Goal: Task Accomplishment & Management: Manage account settings

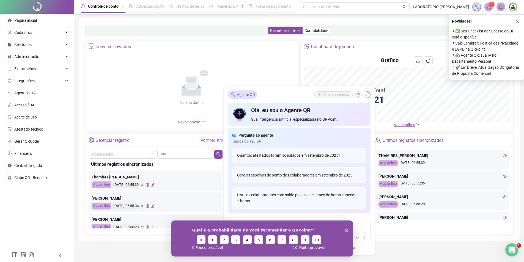
click at [368, 96] on icon "shrink" at bounding box center [367, 95] width 4 height 4
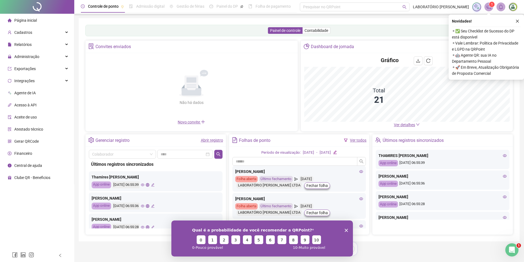
click at [29, 55] on span "Administração" at bounding box center [26, 56] width 25 height 4
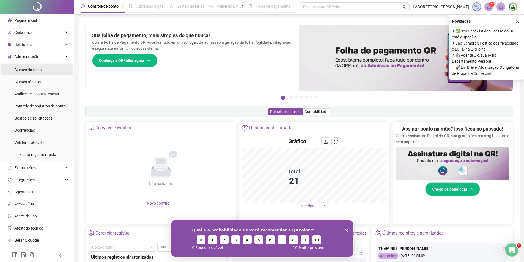
click at [28, 69] on span "Ajustes da folha" at bounding box center [28, 70] width 28 height 4
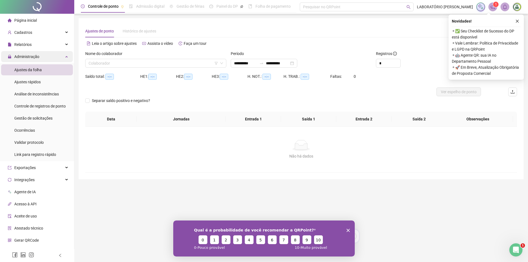
type input "**********"
click at [297, 65] on div "**********" at bounding box center [264, 63] width 67 height 9
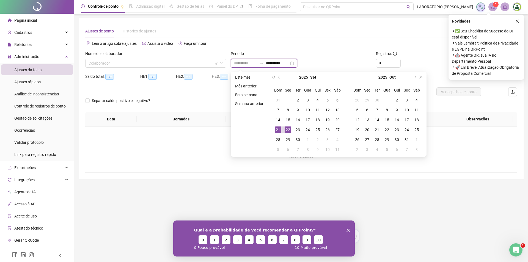
type input "**********"
click at [276, 129] on div "21" at bounding box center [278, 130] width 7 height 7
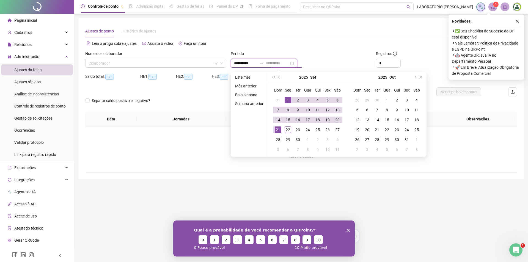
type input "**********"
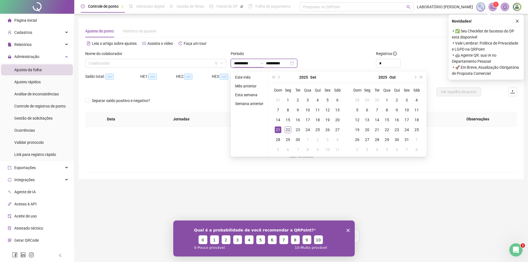
click at [242, 61] on input "**********" at bounding box center [245, 63] width 23 height 6
type input "**********"
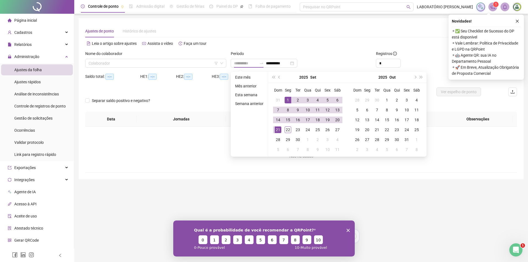
click at [287, 100] on div "1" at bounding box center [288, 100] width 7 height 7
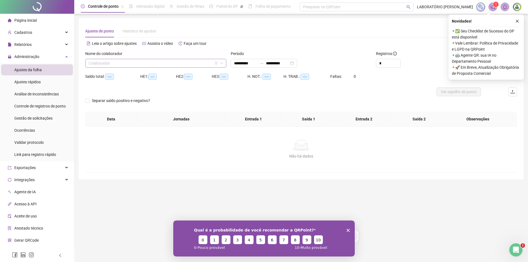
click at [179, 61] on input "search" at bounding box center [154, 63] width 130 height 8
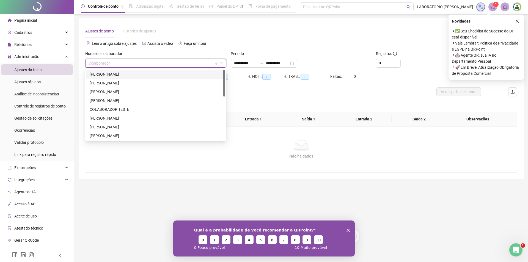
click at [113, 72] on div "[PERSON_NAME]" at bounding box center [156, 74] width 132 height 6
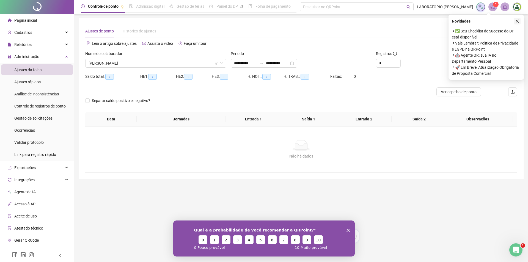
click at [519, 21] on icon "close" at bounding box center [518, 21] width 4 height 4
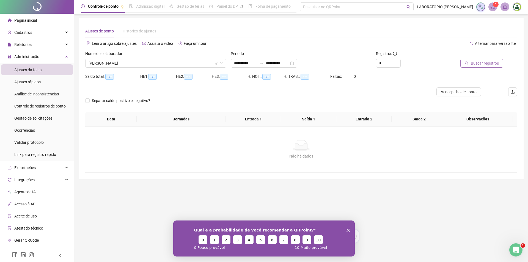
click at [491, 65] on span "Buscar registros" at bounding box center [485, 63] width 28 height 6
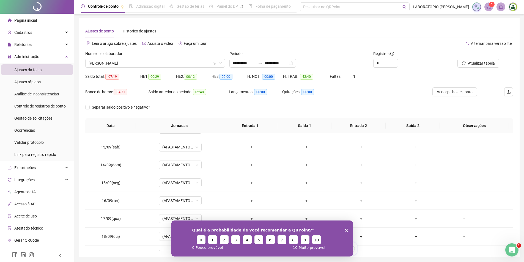
scroll to position [220, 0]
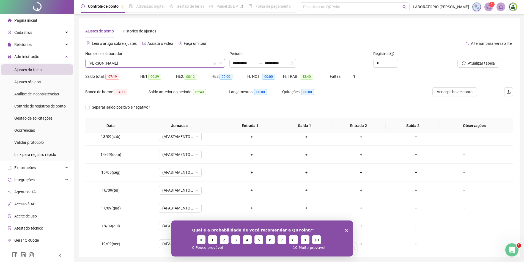
click at [221, 62] on icon "down" at bounding box center [220, 63] width 3 height 3
click at [220, 62] on icon "down" at bounding box center [220, 63] width 3 height 3
click at [184, 61] on span "[PERSON_NAME]" at bounding box center [155, 63] width 133 height 8
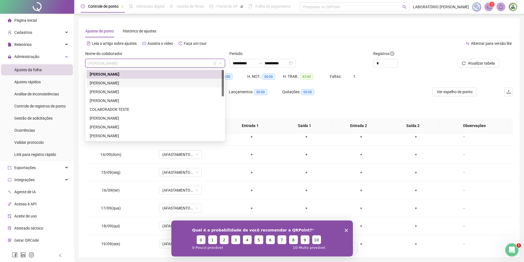
click at [133, 82] on div "[PERSON_NAME]" at bounding box center [155, 83] width 131 height 6
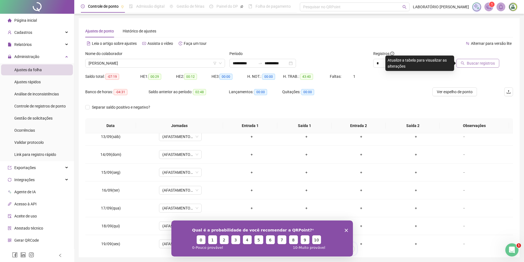
click at [481, 64] on span "Buscar registros" at bounding box center [481, 63] width 28 height 6
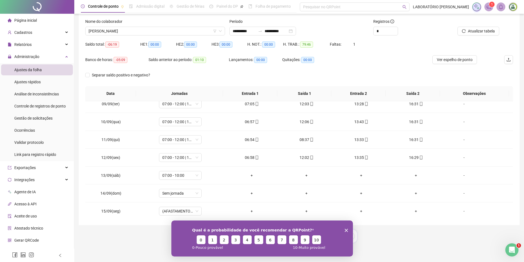
scroll to position [148, 0]
click at [346, 229] on polygon "Encerrar pesquisa" at bounding box center [346, 230] width 3 height 3
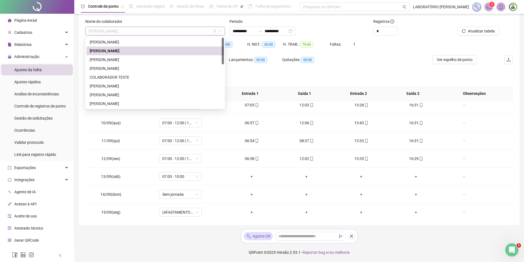
click at [153, 33] on span "[PERSON_NAME]" at bounding box center [155, 31] width 133 height 8
click at [123, 58] on div "[PERSON_NAME]" at bounding box center [155, 60] width 131 height 6
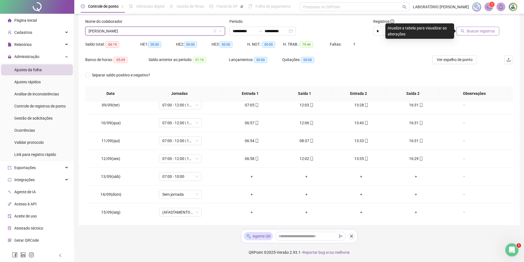
click at [482, 33] on span "Buscar registros" at bounding box center [481, 31] width 28 height 6
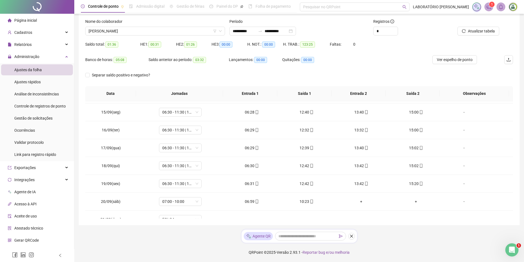
scroll to position [258, 0]
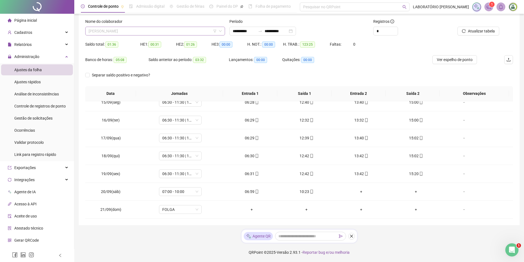
click at [124, 32] on span "[PERSON_NAME]" at bounding box center [155, 31] width 133 height 8
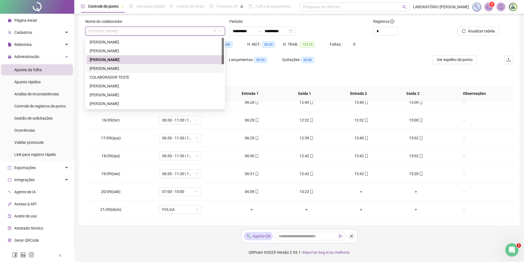
click at [107, 69] on div "[PERSON_NAME]" at bounding box center [155, 68] width 131 height 6
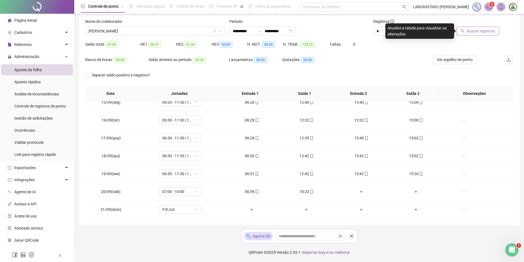
click at [471, 29] on span "Buscar registros" at bounding box center [481, 31] width 28 height 6
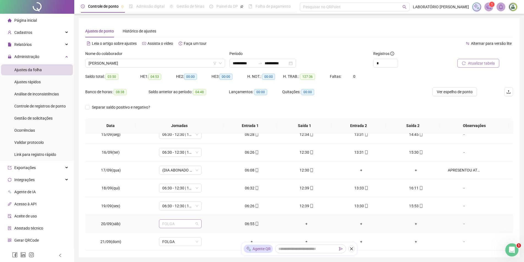
click at [183, 222] on span "FOLGA" at bounding box center [180, 224] width 36 height 8
drag, startPoint x: 169, startPoint y: 222, endPoint x: 103, endPoint y: 224, distance: 66.1
click at [107, 223] on tr "20/09(sáb) ** FOLGA 06:55 + + + -" at bounding box center [299, 224] width 428 height 18
type input "****"
click at [170, 196] on div "Folga" at bounding box center [184, 195] width 36 height 6
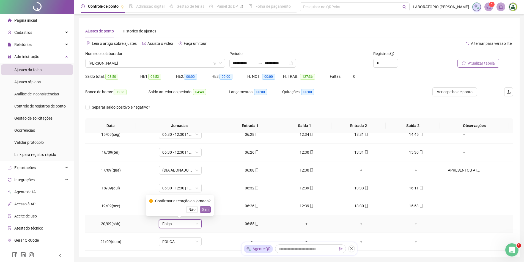
click at [206, 211] on span "Sim" at bounding box center [205, 210] width 6 height 6
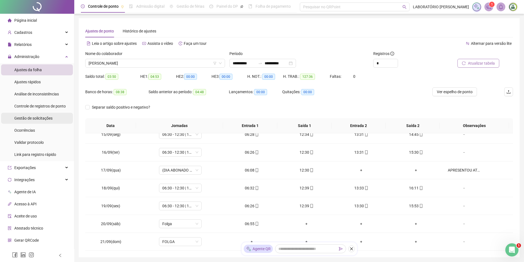
click at [31, 117] on span "Gestão de solicitações" at bounding box center [33, 118] width 38 height 4
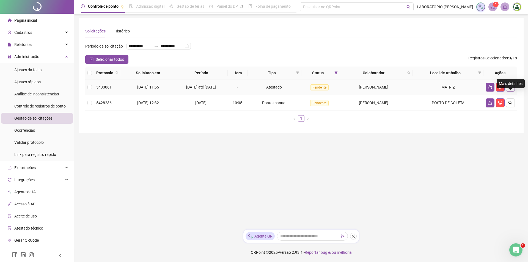
click at [511, 89] on icon "search" at bounding box center [511, 87] width 4 height 4
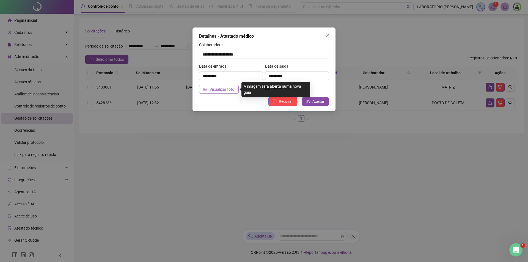
click at [231, 90] on span "Visualizar foto" at bounding box center [222, 89] width 25 height 6
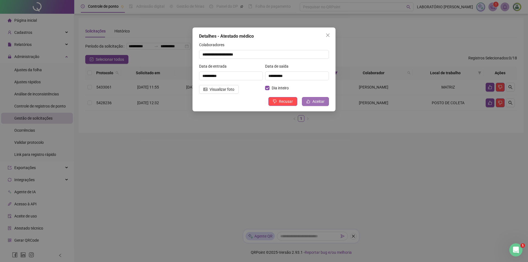
click at [315, 102] on span "Aceitar" at bounding box center [319, 102] width 12 height 6
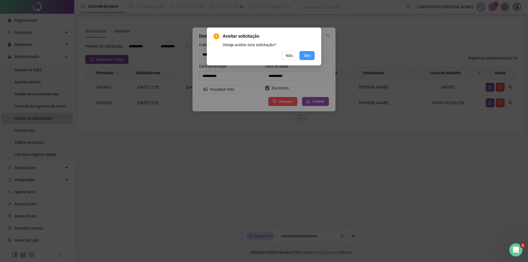
click at [309, 54] on span "Sim" at bounding box center [307, 56] width 6 height 6
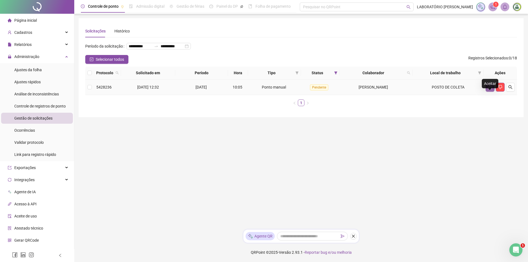
click at [491, 89] on icon "like" at bounding box center [490, 87] width 4 height 4
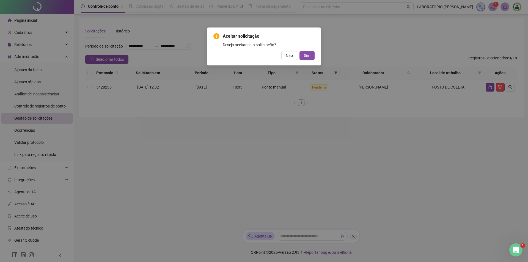
click at [301, 62] on div "Aceitar solicitação Deseja aceitar esta solicitação? Não Sim" at bounding box center [264, 47] width 114 height 38
click at [304, 59] on button "Sim" at bounding box center [307, 55] width 15 height 9
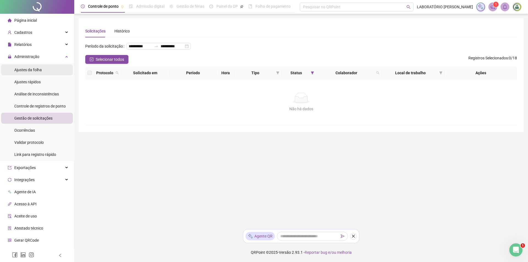
click at [25, 69] on span "Ajustes da folha" at bounding box center [28, 70] width 28 height 4
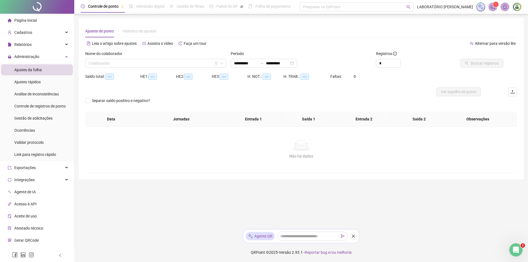
type input "**********"
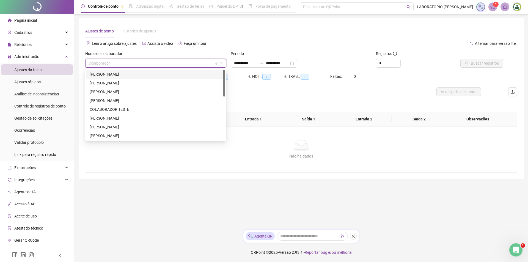
click at [132, 65] on input "search" at bounding box center [154, 63] width 130 height 8
type input "**"
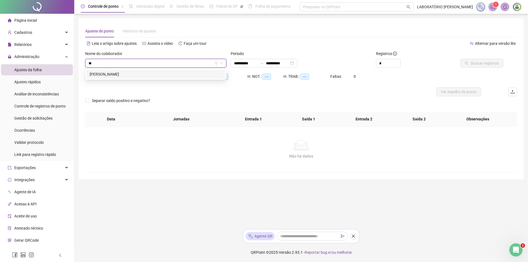
click at [131, 70] on div "[PERSON_NAME]" at bounding box center [155, 74] width 139 height 9
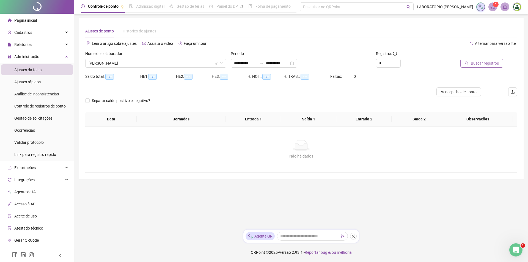
click at [473, 62] on span "Buscar registros" at bounding box center [485, 63] width 28 height 6
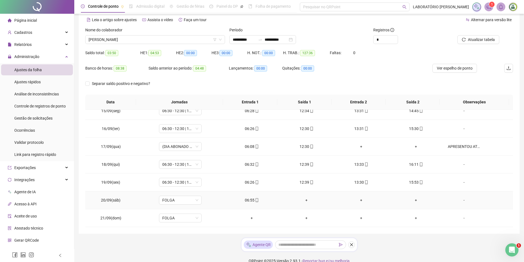
scroll to position [32, 0]
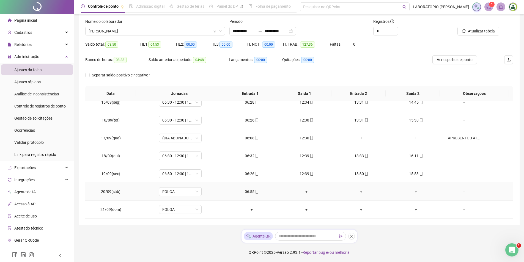
click at [305, 192] on div "+" at bounding box center [307, 192] width 46 height 6
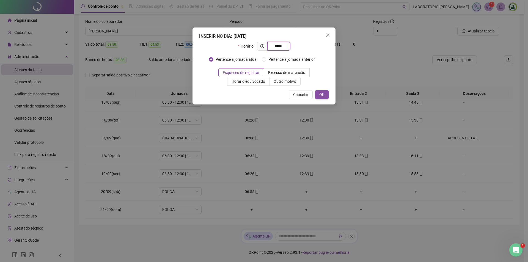
type input "*****"
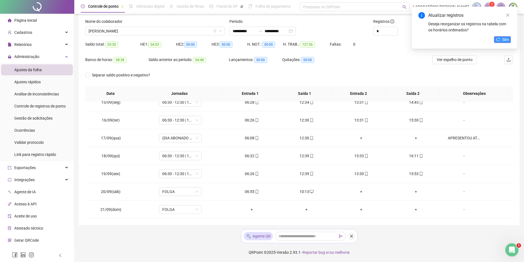
click at [508, 39] on span "Sim" at bounding box center [505, 40] width 6 height 6
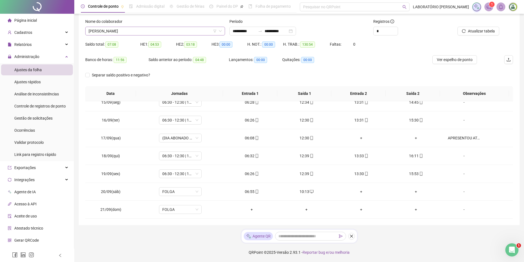
click at [126, 34] on span "[PERSON_NAME]" at bounding box center [155, 31] width 133 height 8
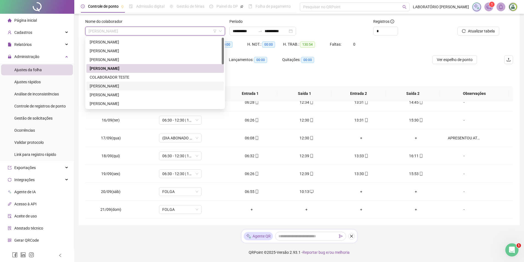
click at [112, 87] on div "[PERSON_NAME]" at bounding box center [155, 86] width 131 height 6
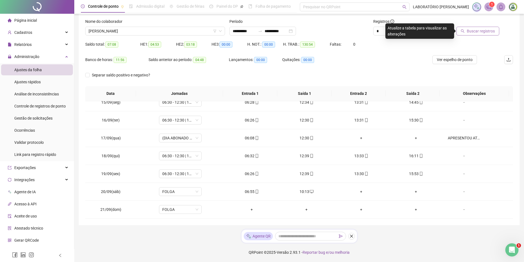
click at [484, 34] on button "Buscar registros" at bounding box center [478, 31] width 43 height 9
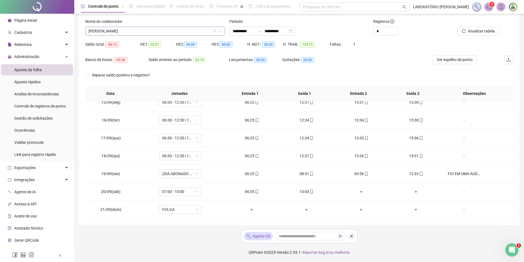
click at [190, 31] on span "[PERSON_NAME]" at bounding box center [155, 31] width 133 height 8
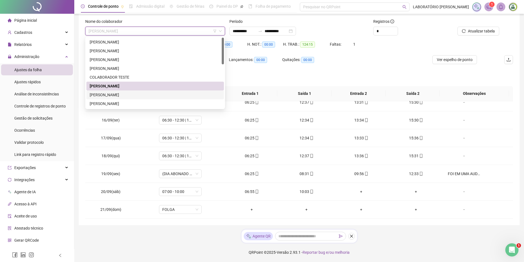
click at [127, 93] on div "[PERSON_NAME]" at bounding box center [155, 95] width 131 height 6
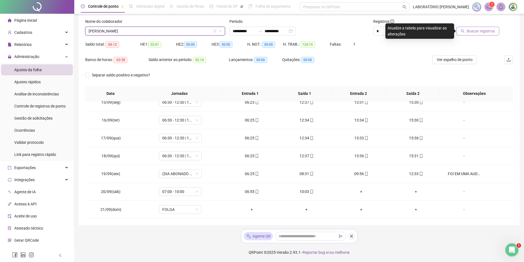
click at [480, 32] on span "Buscar registros" at bounding box center [481, 31] width 28 height 6
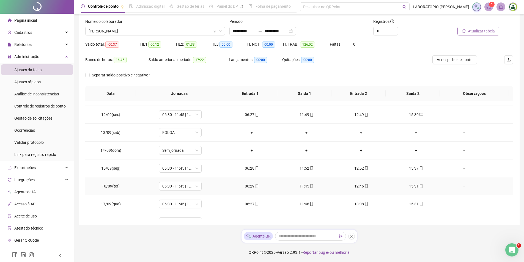
scroll to position [176, 0]
click at [160, 29] on span "[PERSON_NAME]" at bounding box center [155, 31] width 133 height 8
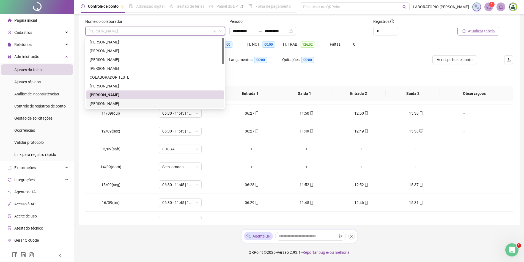
click at [121, 103] on div "[PERSON_NAME]" at bounding box center [155, 104] width 131 height 6
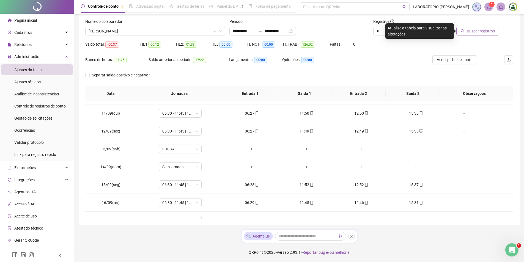
click at [482, 31] on span "Buscar registros" at bounding box center [481, 31] width 28 height 6
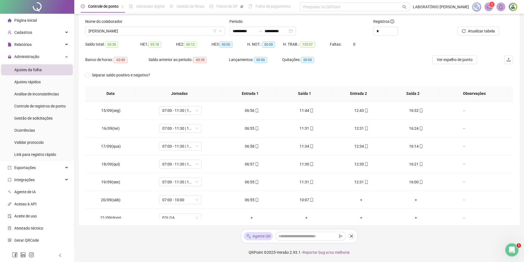
scroll to position [258, 0]
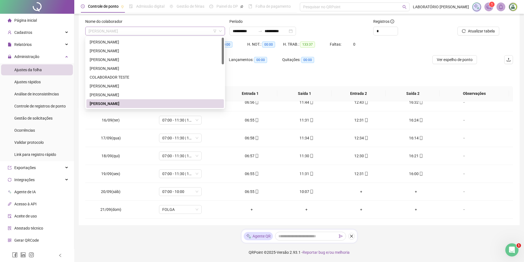
click at [149, 33] on span "[PERSON_NAME]" at bounding box center [155, 31] width 133 height 8
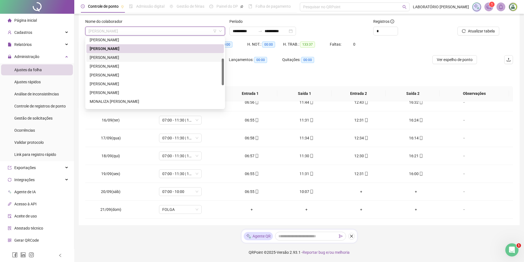
drag, startPoint x: 114, startPoint y: 57, endPoint x: 148, endPoint y: 40, distance: 38.3
click at [114, 56] on div "[PERSON_NAME]" at bounding box center [155, 57] width 131 height 6
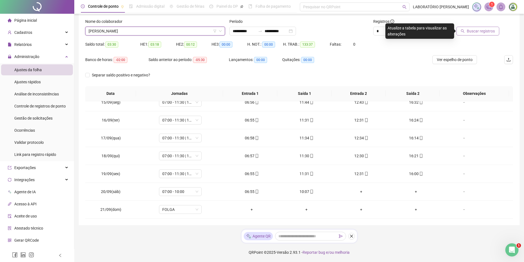
click at [471, 30] on span "Buscar registros" at bounding box center [481, 31] width 28 height 6
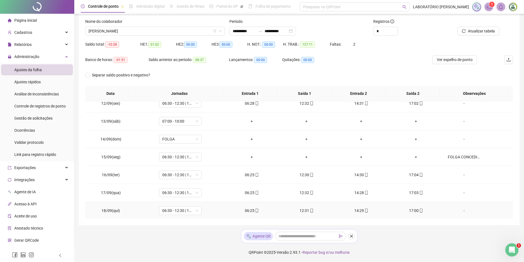
scroll to position [203, 0]
click at [174, 121] on span "07:00 - 10:00" at bounding box center [180, 121] width 36 height 8
type input "***"
click at [180, 141] on div "Folga" at bounding box center [184, 141] width 36 height 6
click at [202, 105] on span "Sim" at bounding box center [205, 107] width 6 height 6
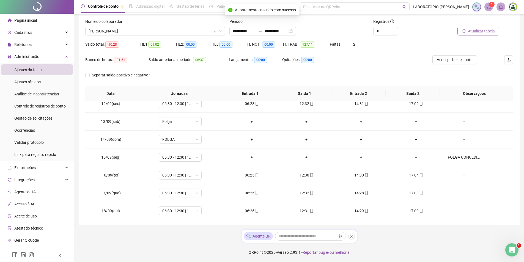
click at [479, 33] on span "Atualizar tabela" at bounding box center [481, 31] width 27 height 6
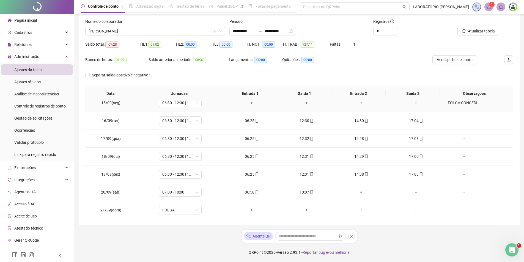
scroll to position [258, 0]
click at [144, 29] on span "[PERSON_NAME]" at bounding box center [155, 31] width 133 height 8
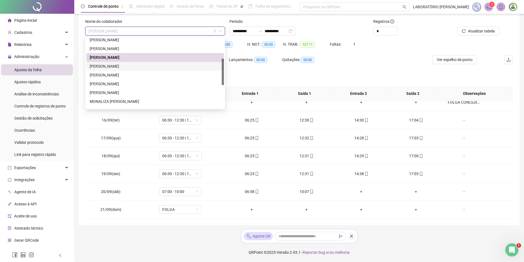
click at [112, 66] on div "[PERSON_NAME]" at bounding box center [155, 66] width 131 height 6
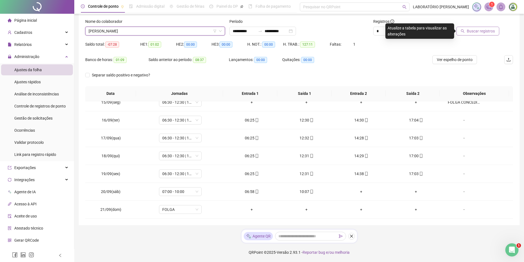
click at [474, 32] on span "Buscar registros" at bounding box center [481, 31] width 28 height 6
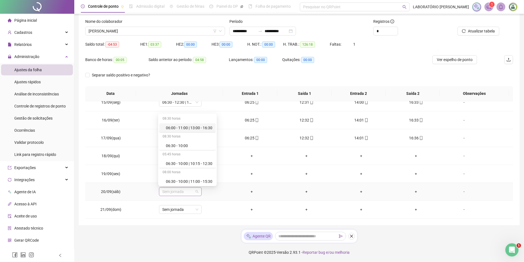
click at [193, 193] on span "Sem jornada" at bounding box center [180, 192] width 36 height 8
type input "***"
click at [171, 165] on div "Folga" at bounding box center [184, 163] width 36 height 6
click at [204, 180] on span "Sim" at bounding box center [205, 177] width 6 height 6
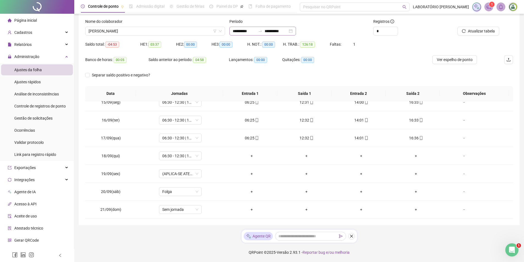
click at [296, 31] on div "**********" at bounding box center [262, 31] width 67 height 9
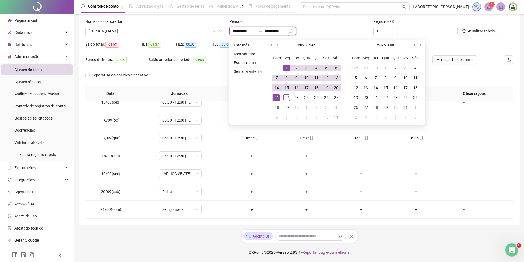
click at [280, 29] on input "**********" at bounding box center [276, 31] width 23 height 6
type input "**********"
click at [284, 96] on div "22" at bounding box center [286, 97] width 7 height 7
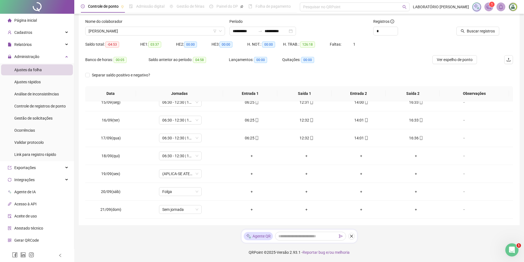
click at [212, 54] on div "HE 3: 00:00" at bounding box center [230, 47] width 36 height 15
click at [473, 32] on span "Buscar registros" at bounding box center [481, 31] width 28 height 6
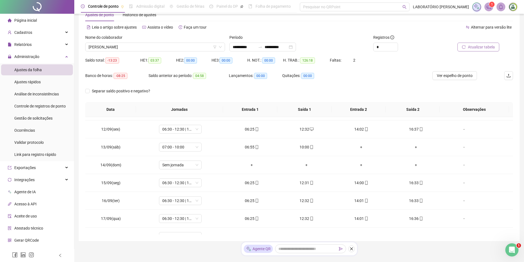
scroll to position [0, 0]
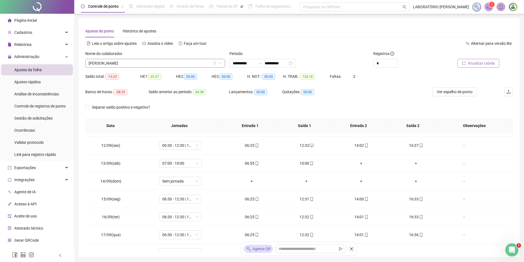
click at [141, 65] on span "[PERSON_NAME]" at bounding box center [155, 63] width 133 height 8
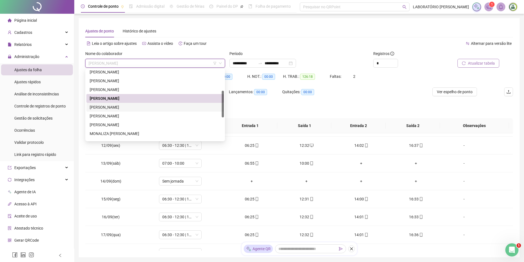
click at [107, 108] on div "[PERSON_NAME]" at bounding box center [155, 107] width 131 height 6
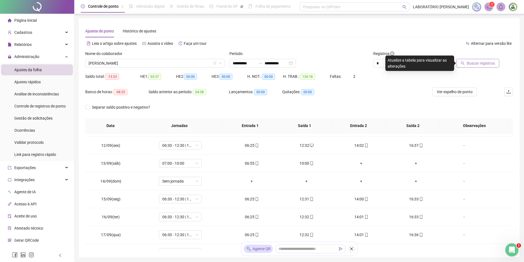
click at [479, 64] on span "Buscar registros" at bounding box center [481, 63] width 28 height 6
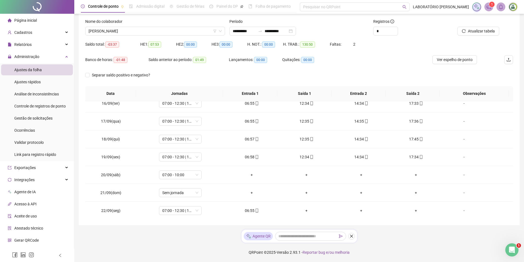
scroll to position [276, 0]
click at [171, 176] on span "07:00 - 10:00" at bounding box center [180, 174] width 36 height 8
type input "***"
click at [176, 195] on div "Folga" at bounding box center [184, 194] width 36 height 6
click at [208, 160] on button "Sim" at bounding box center [205, 159] width 11 height 7
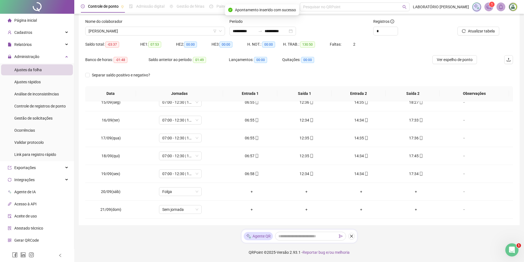
scroll to position [248, 0]
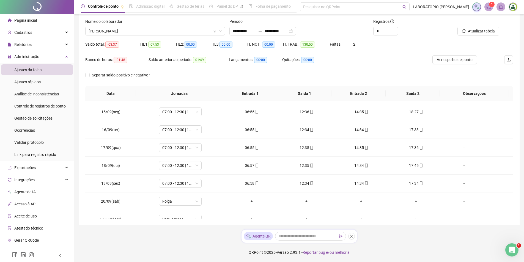
click at [158, 26] on div "Nome do colaborador" at bounding box center [155, 22] width 140 height 8
click at [155, 29] on span "[PERSON_NAME]" at bounding box center [155, 31] width 133 height 8
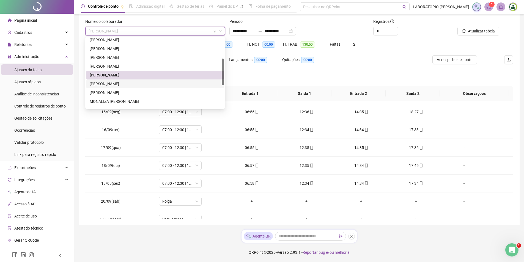
click at [127, 81] on div "[PERSON_NAME]" at bounding box center [155, 84] width 131 height 6
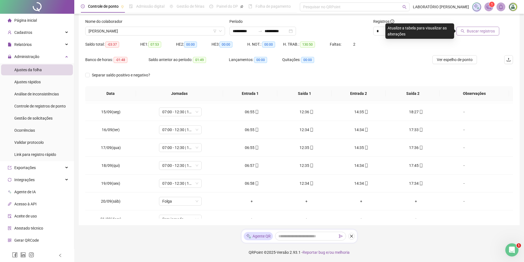
click at [485, 33] on span "Buscar registros" at bounding box center [481, 31] width 28 height 6
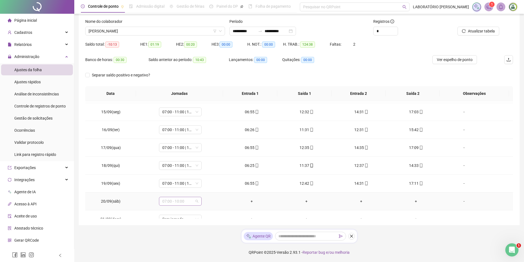
click at [172, 203] on span "07:00 - 10:00" at bounding box center [180, 201] width 36 height 8
type input "***"
click at [192, 173] on div "Folga" at bounding box center [184, 172] width 36 height 6
click at [207, 189] on span "Sim" at bounding box center [205, 187] width 6 height 6
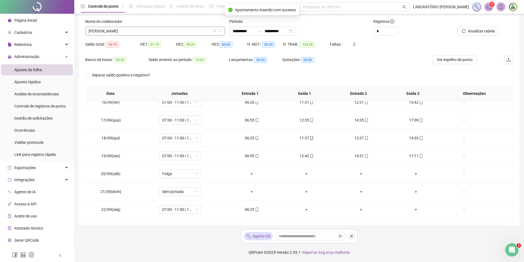
click at [147, 32] on span "[PERSON_NAME]" at bounding box center [155, 31] width 133 height 8
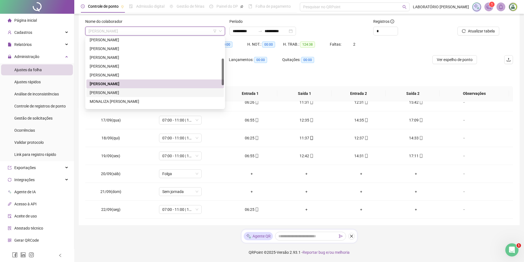
click at [113, 93] on div "[PERSON_NAME]" at bounding box center [155, 93] width 131 height 6
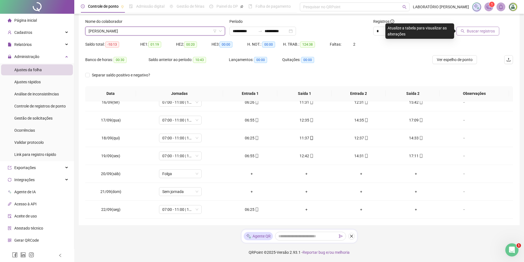
click at [484, 31] on span "Buscar registros" at bounding box center [481, 31] width 28 height 6
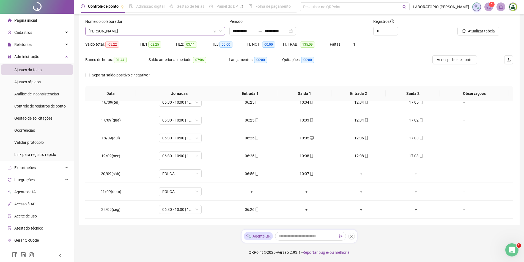
click at [155, 29] on span "[PERSON_NAME]" at bounding box center [155, 31] width 133 height 8
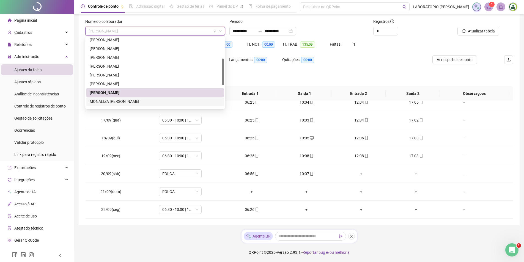
click at [117, 100] on div "MONALIZA [PERSON_NAME]" at bounding box center [155, 102] width 131 height 6
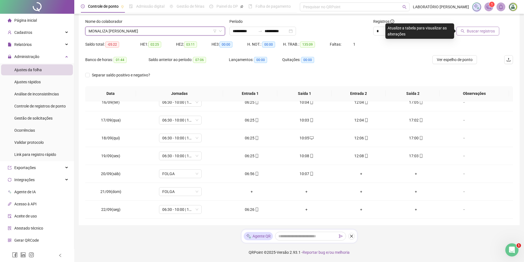
click at [488, 33] on span "Buscar registros" at bounding box center [481, 31] width 28 height 6
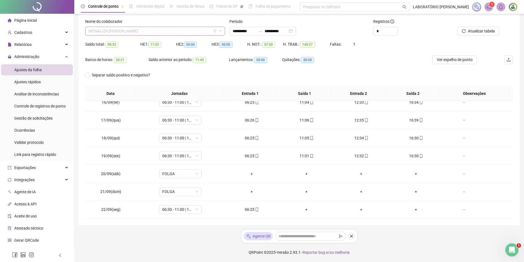
click at [162, 30] on span "MONALIZA [PERSON_NAME]" at bounding box center [155, 31] width 133 height 8
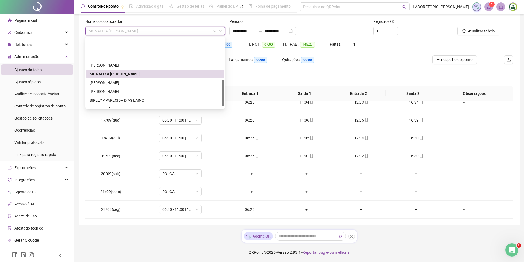
scroll to position [110, 0]
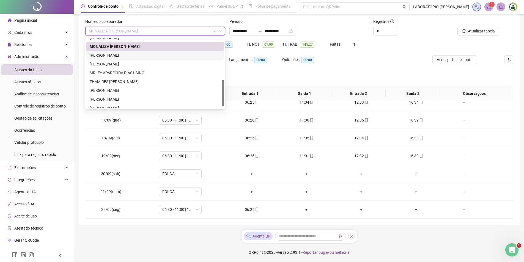
click at [123, 56] on div "[PERSON_NAME]" at bounding box center [155, 55] width 131 height 6
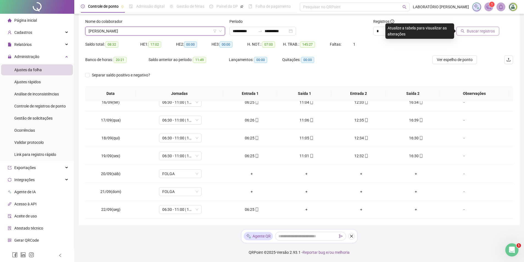
click at [482, 31] on span "Buscar registros" at bounding box center [481, 31] width 28 height 6
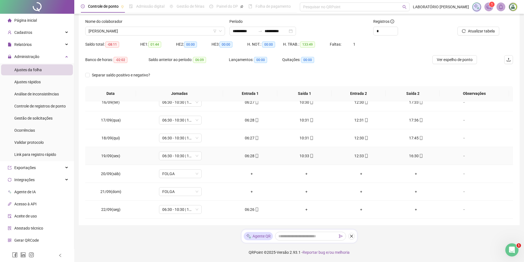
scroll to position [248, 0]
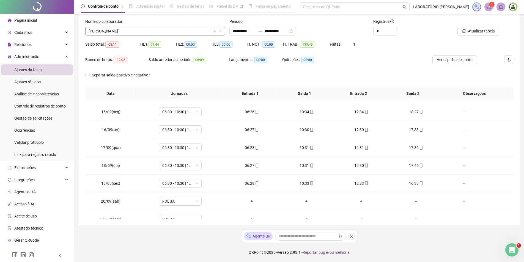
click at [169, 32] on span "[PERSON_NAME]" at bounding box center [155, 31] width 133 height 8
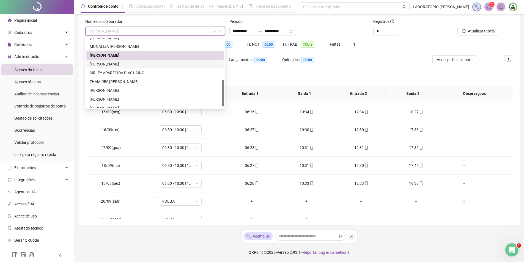
click at [129, 63] on div "[PERSON_NAME]" at bounding box center [155, 64] width 131 height 6
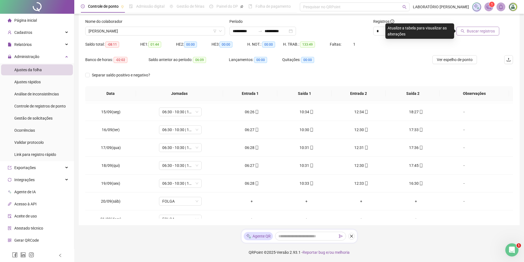
click at [467, 30] on button "Buscar registros" at bounding box center [478, 31] width 43 height 9
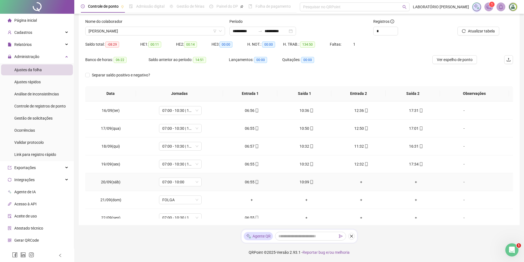
scroll to position [276, 0]
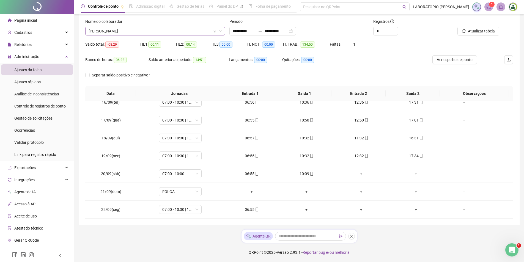
click at [184, 33] on span "[PERSON_NAME]" at bounding box center [155, 31] width 133 height 8
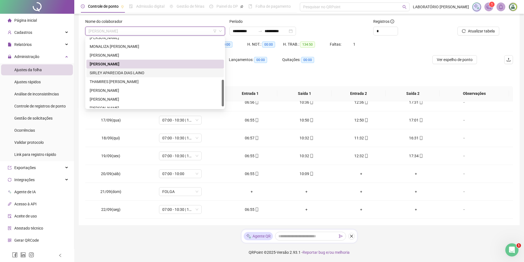
click at [129, 72] on div "SIRLEY APARECIDA DIAS LAINO" at bounding box center [155, 73] width 131 height 6
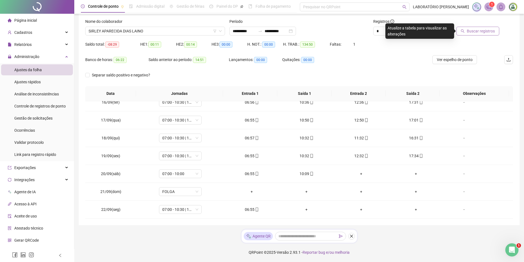
click at [494, 33] on span "Buscar registros" at bounding box center [481, 31] width 28 height 6
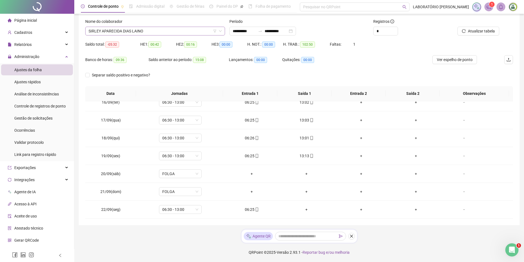
click at [169, 32] on span "SIRLEY APARECIDA DIAS LAINO" at bounding box center [155, 31] width 133 height 8
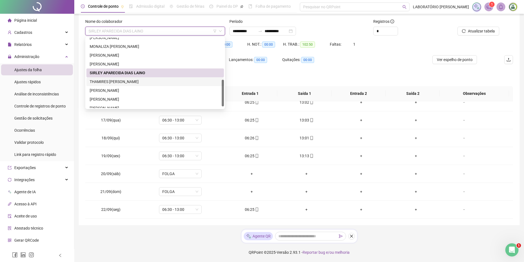
click at [116, 83] on div "THAMIRES [PERSON_NAME]" at bounding box center [155, 82] width 131 height 6
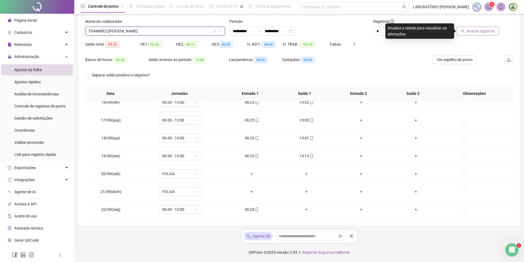
click at [487, 32] on span "Buscar registros" at bounding box center [481, 31] width 28 height 6
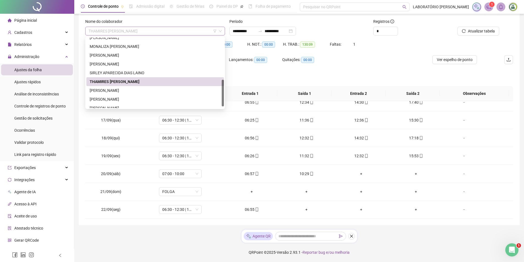
click at [172, 31] on span "THAMIRES [PERSON_NAME]" at bounding box center [155, 31] width 133 height 8
click at [124, 92] on div "[PERSON_NAME]" at bounding box center [155, 91] width 131 height 6
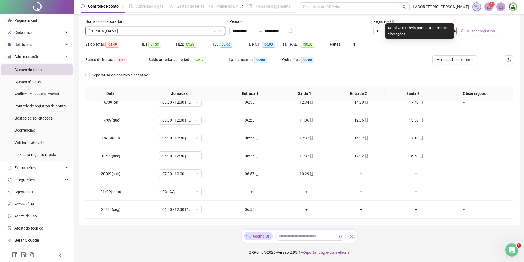
click at [482, 32] on span "Buscar registros" at bounding box center [481, 31] width 28 height 6
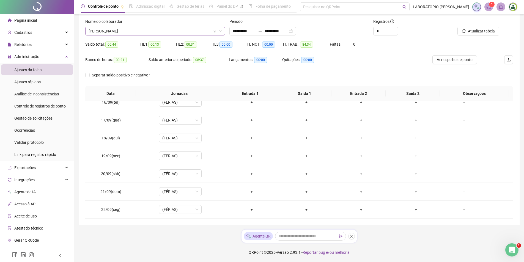
click at [180, 29] on span "[PERSON_NAME]" at bounding box center [155, 31] width 133 height 8
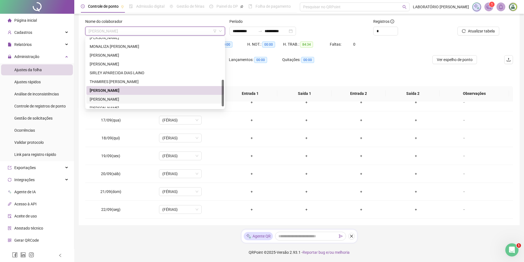
click at [107, 98] on div "[PERSON_NAME]" at bounding box center [155, 99] width 131 height 6
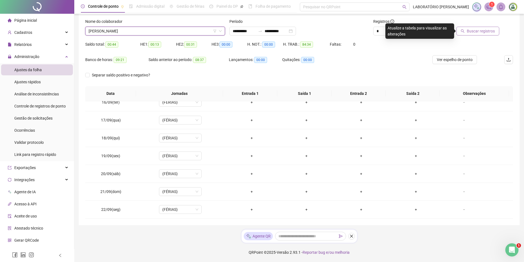
click at [492, 31] on span "Buscar registros" at bounding box center [481, 31] width 28 height 6
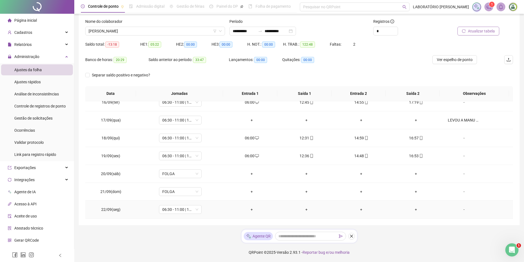
click at [250, 210] on div "+" at bounding box center [252, 210] width 46 height 6
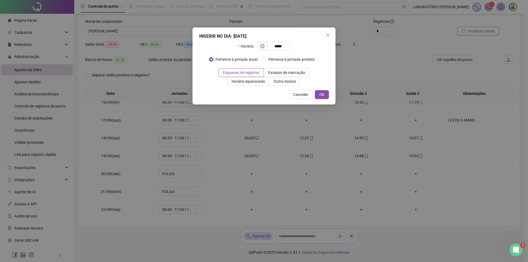
type input "*****"
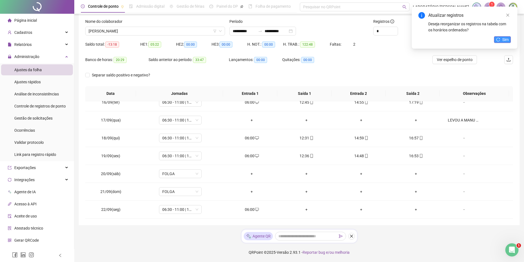
click at [505, 39] on span "Sim" at bounding box center [505, 40] width 6 height 6
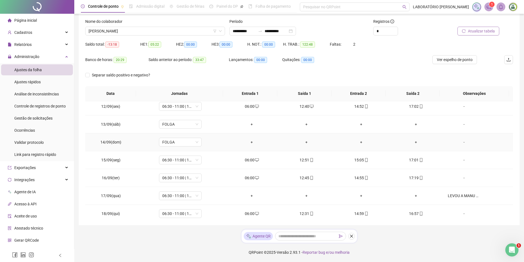
scroll to position [166, 0]
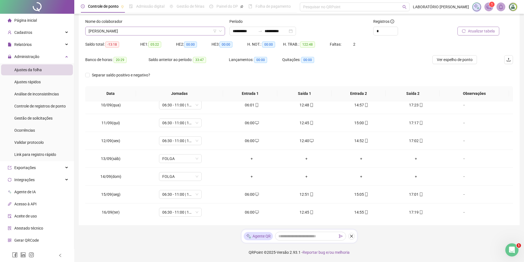
click at [220, 30] on icon "down" at bounding box center [220, 30] width 3 height 3
click at [172, 34] on span "[PERSON_NAME]" at bounding box center [155, 31] width 133 height 8
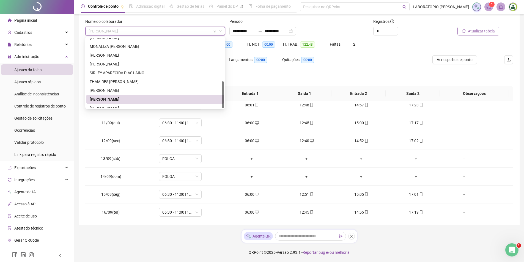
scroll to position [114, 0]
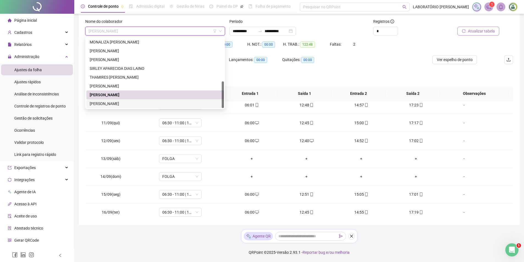
click at [110, 102] on div "[PERSON_NAME]" at bounding box center [155, 104] width 131 height 6
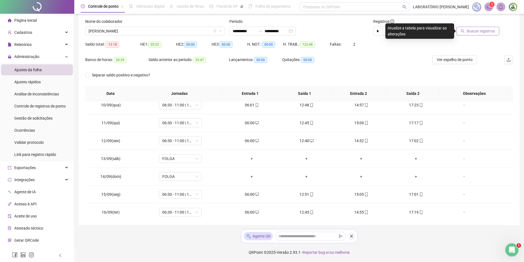
click at [475, 30] on span "Buscar registros" at bounding box center [481, 31] width 28 height 6
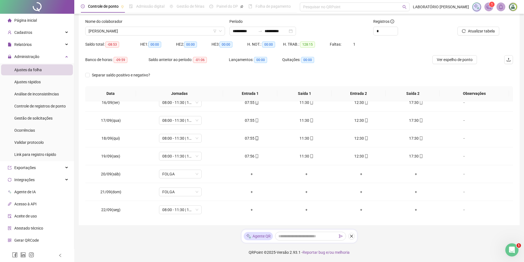
scroll to position [276, 0]
click at [196, 32] on span "[PERSON_NAME]" at bounding box center [155, 31] width 133 height 8
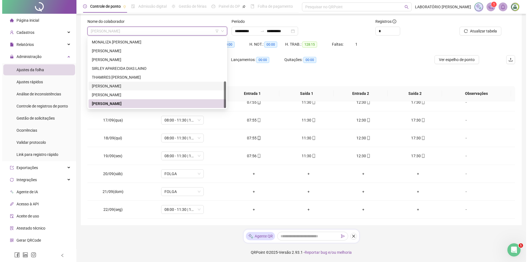
scroll to position [59, 0]
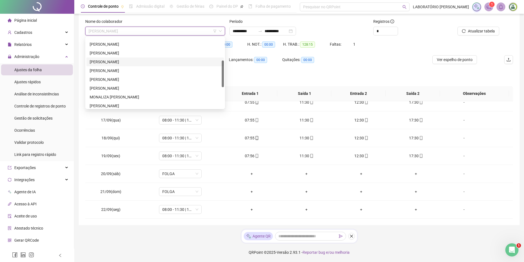
click at [121, 62] on div "[PERSON_NAME]" at bounding box center [155, 62] width 131 height 6
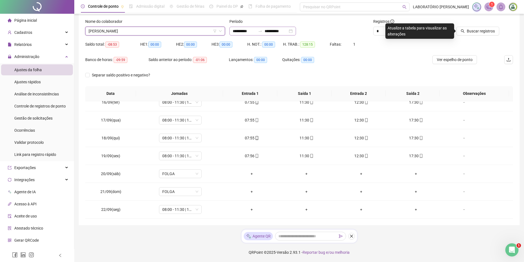
click at [296, 32] on div "**********" at bounding box center [262, 31] width 67 height 9
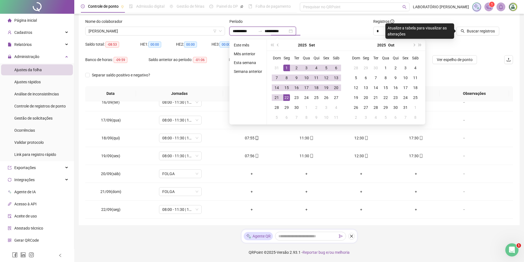
click at [288, 32] on input "**********" at bounding box center [276, 31] width 23 height 6
type input "**********"
click at [277, 97] on div "21" at bounding box center [277, 97] width 7 height 7
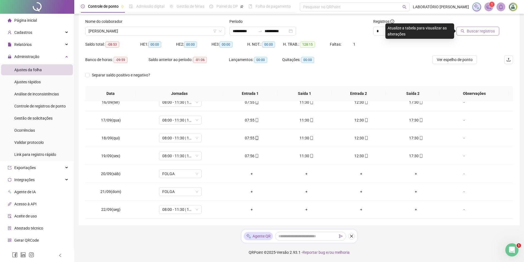
click at [476, 31] on span "Buscar registros" at bounding box center [481, 31] width 28 height 6
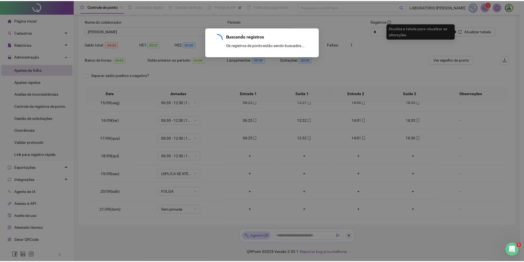
scroll to position [258, 0]
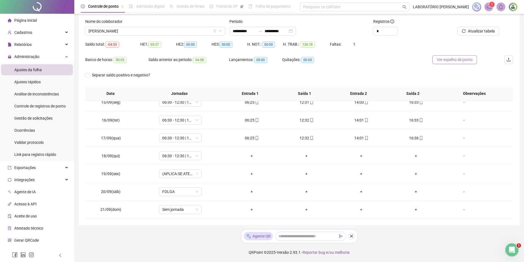
click at [457, 61] on span "Ver espelho de ponto" at bounding box center [455, 60] width 36 height 6
click at [461, 154] on div "-" at bounding box center [464, 156] width 32 height 6
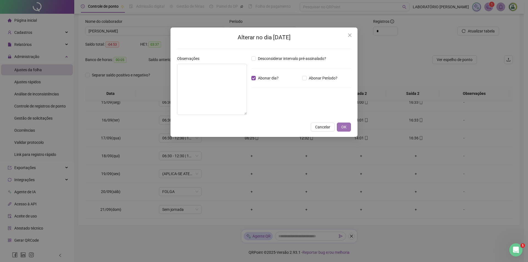
click at [345, 128] on span "OK" at bounding box center [343, 127] width 5 height 6
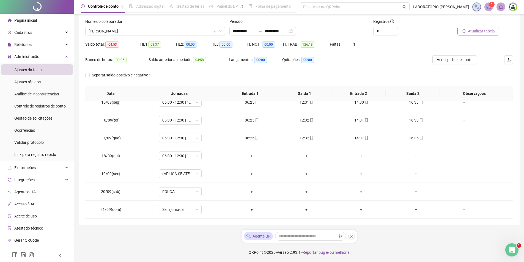
click at [464, 32] on icon "reload" at bounding box center [464, 31] width 4 height 4
click at [447, 59] on span "Ver espelho de ponto" at bounding box center [455, 60] width 36 height 6
click at [460, 157] on div "-" at bounding box center [464, 156] width 32 height 6
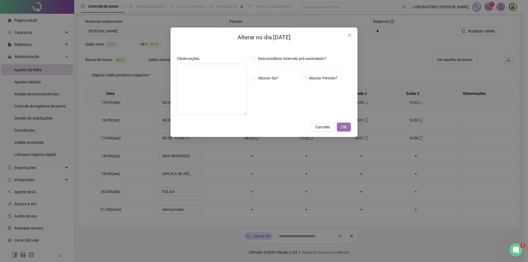
click at [349, 128] on button "OK" at bounding box center [344, 127] width 14 height 9
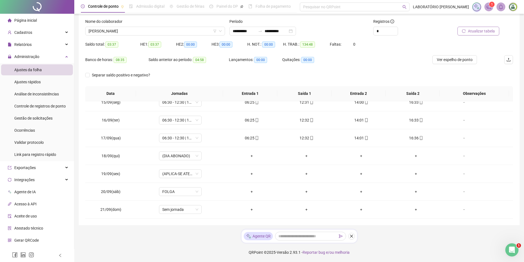
click at [472, 29] on span "Atualizar tabela" at bounding box center [481, 31] width 27 height 6
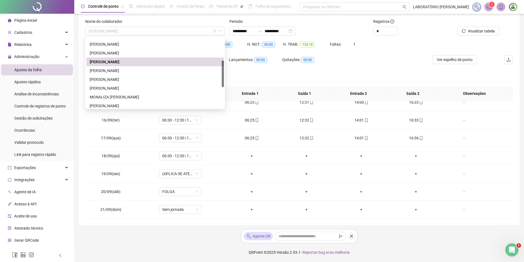
drag, startPoint x: 144, startPoint y: 32, endPoint x: 0, endPoint y: -6, distance: 148.6
click at [0, 0] on html "**********" at bounding box center [262, 99] width 524 height 262
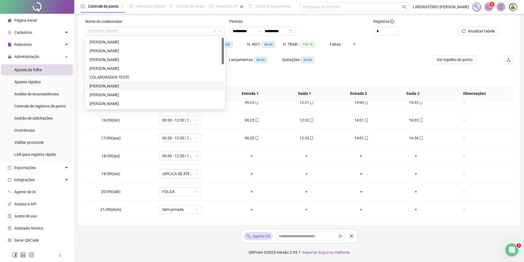
click at [127, 85] on div "[PERSON_NAME]" at bounding box center [155, 86] width 131 height 6
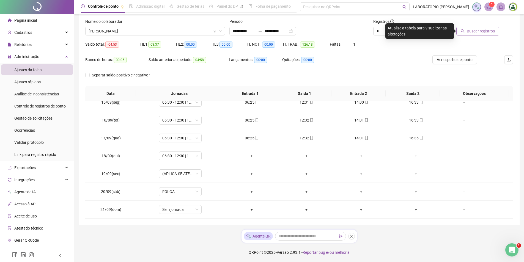
click at [479, 31] on span "Buscar registros" at bounding box center [481, 31] width 28 height 6
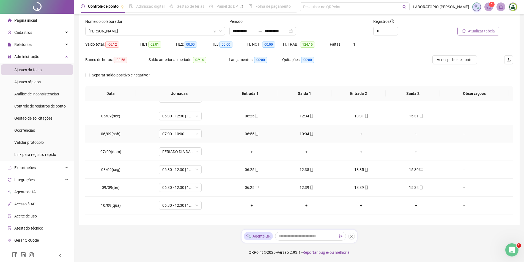
scroll to position [93, 0]
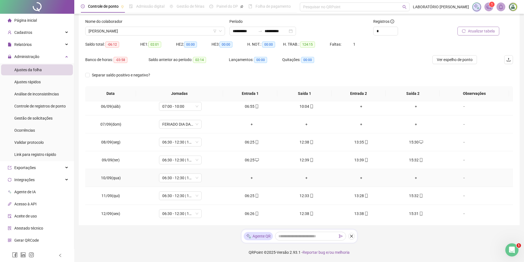
click at [463, 177] on div "-" at bounding box center [464, 178] width 32 height 6
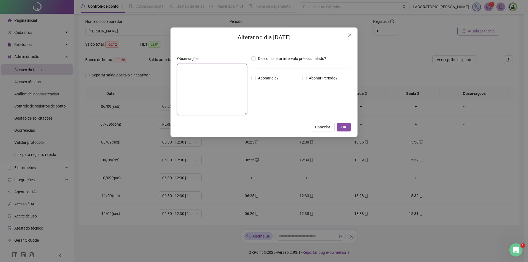
click at [227, 79] on textarea at bounding box center [212, 89] width 70 height 51
type textarea "**********"
click at [344, 128] on span "OK" at bounding box center [343, 127] width 5 height 6
